Goal: Task Accomplishment & Management: Manage account settings

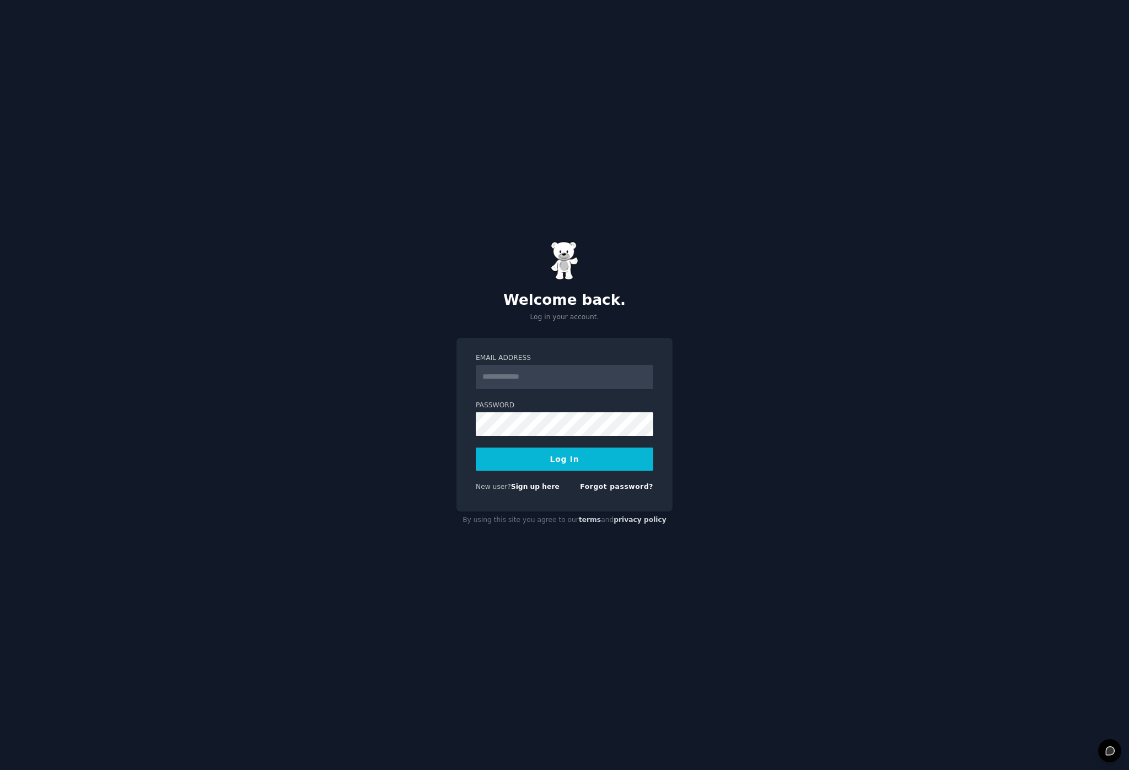
click at [542, 374] on input "Email Address" at bounding box center [565, 377] width 178 height 24
type input "**********"
click at [603, 457] on button "Log In" at bounding box center [565, 459] width 178 height 23
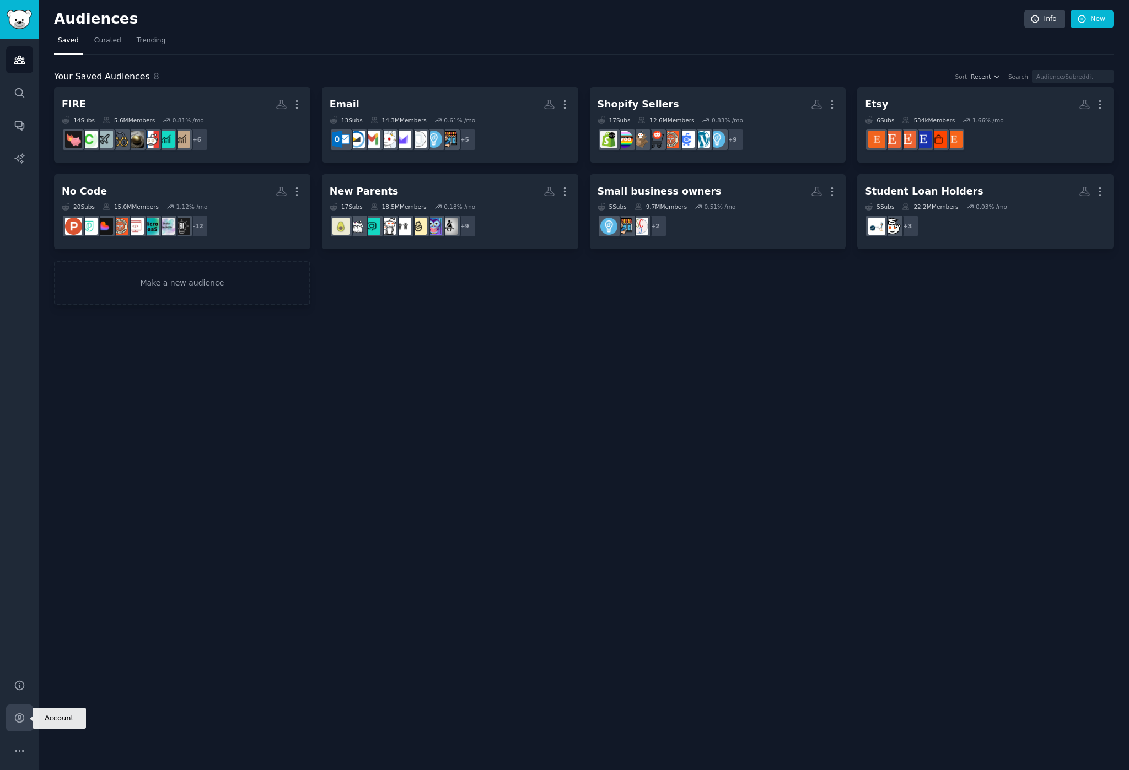
click at [24, 724] on link "Account" at bounding box center [19, 718] width 27 height 27
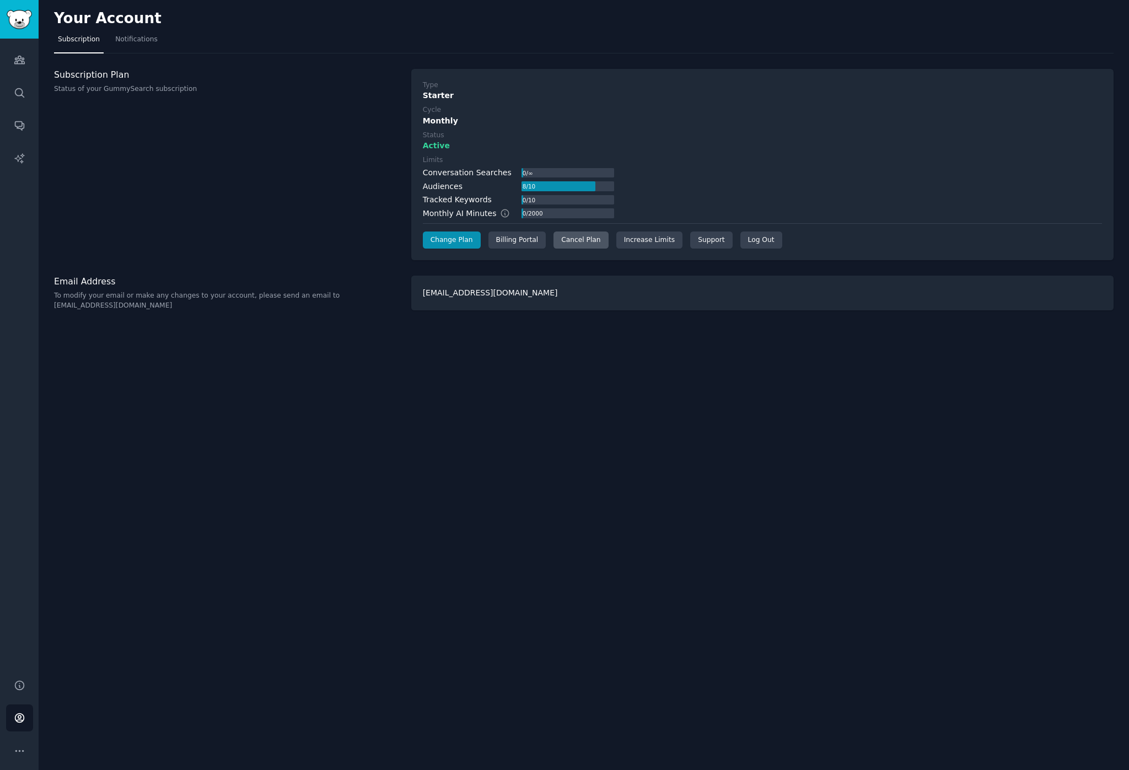
click at [581, 232] on div "Cancel Plan" at bounding box center [581, 241] width 55 height 18
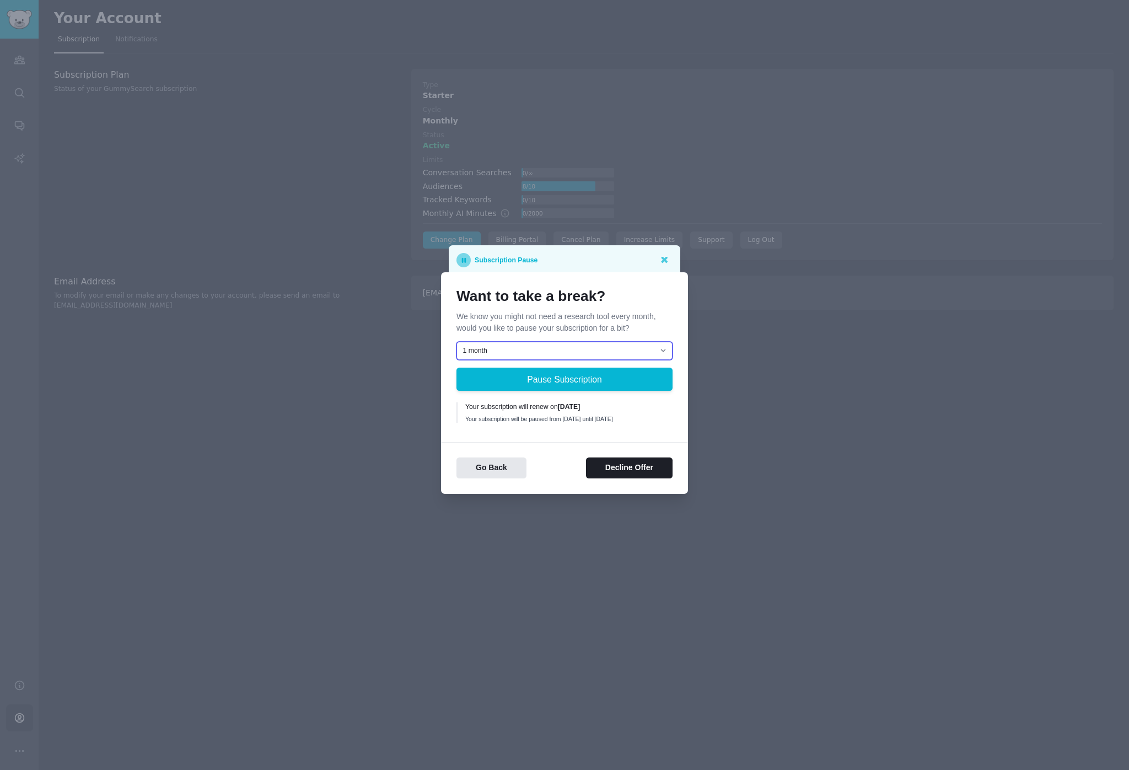
click at [622, 342] on select "1 month 2 months 3 months Choose a custom date to resume" at bounding box center [565, 351] width 216 height 19
click at [619, 465] on button "Decline Offer" at bounding box center [629, 469] width 87 height 22
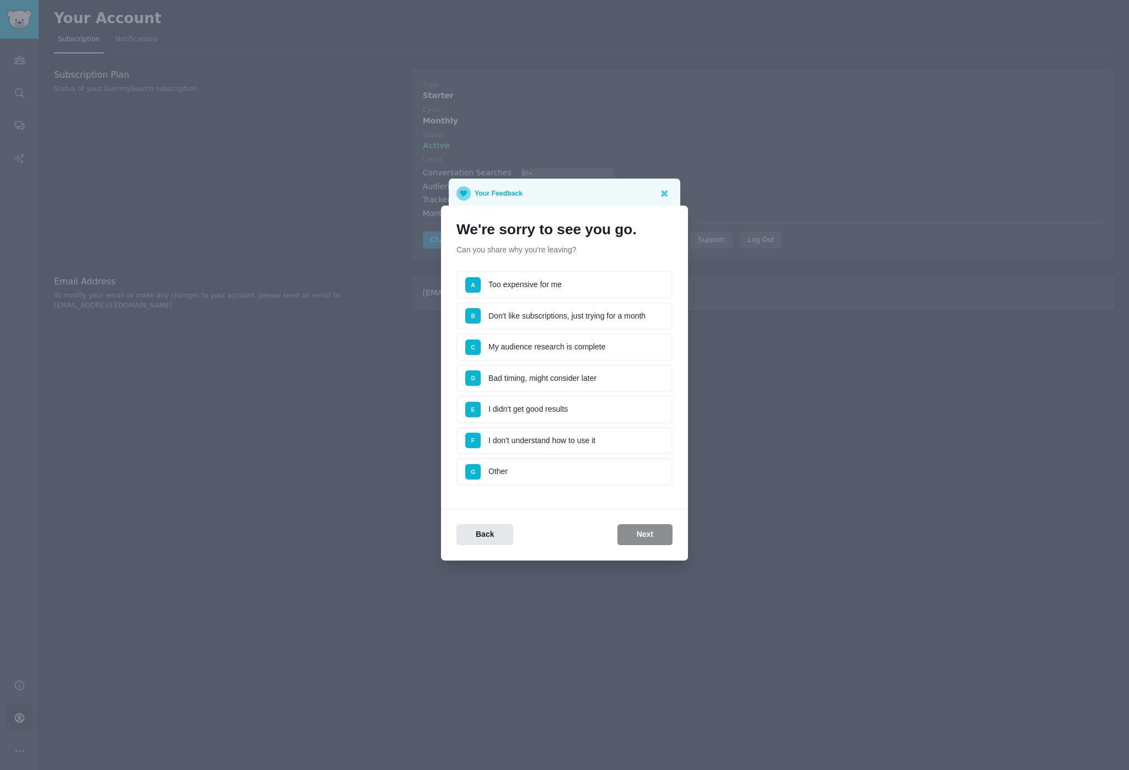
click at [572, 343] on li "C My audience research is complete" at bounding box center [565, 348] width 216 height 28
click at [650, 529] on button "Next" at bounding box center [645, 535] width 55 height 22
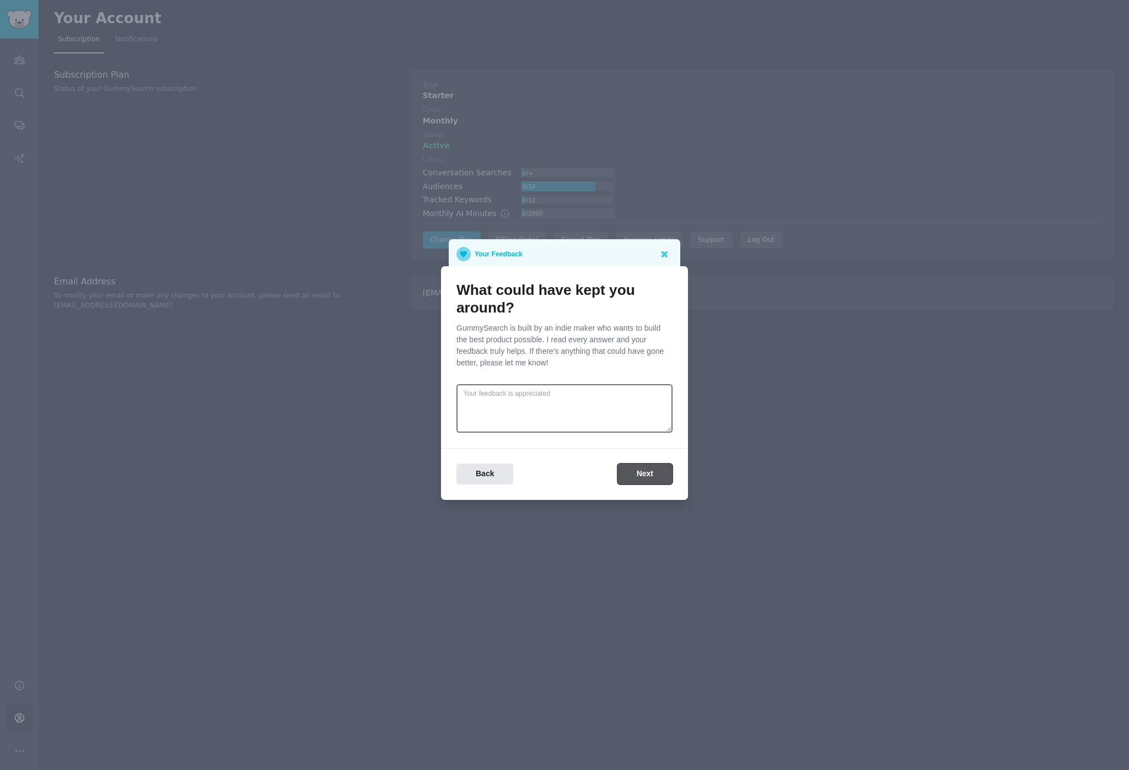
click at [651, 467] on button "Next" at bounding box center [645, 475] width 55 height 22
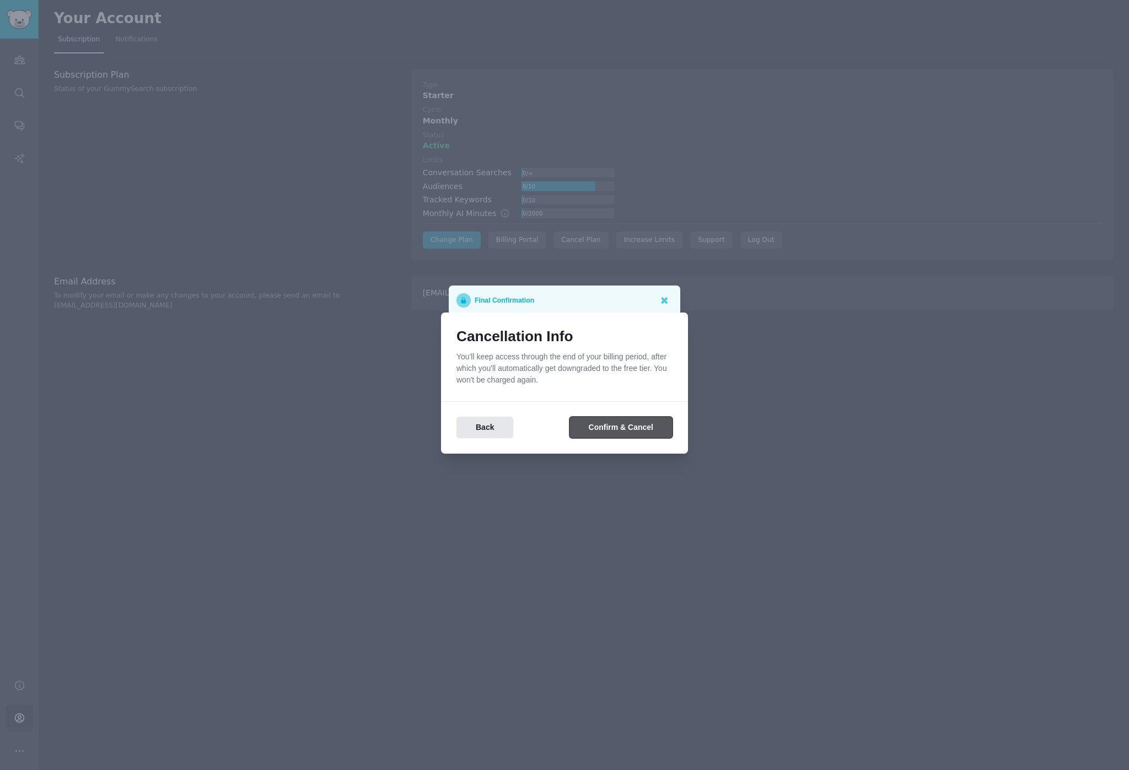
click at [635, 428] on button "Confirm & Cancel" at bounding box center [621, 428] width 103 height 22
